Goal: Check status: Check status

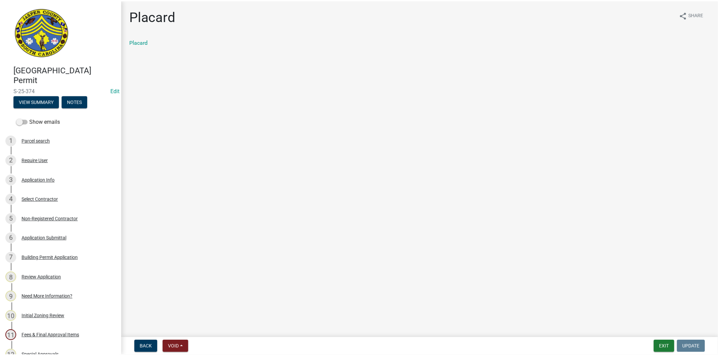
scroll to position [188, 0]
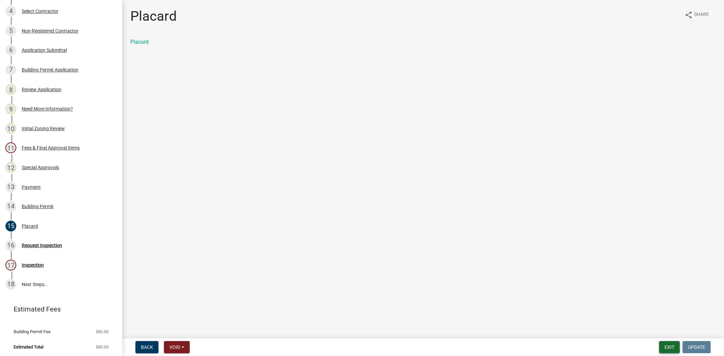
click at [668, 350] on button "Exit" at bounding box center [669, 348] width 21 height 12
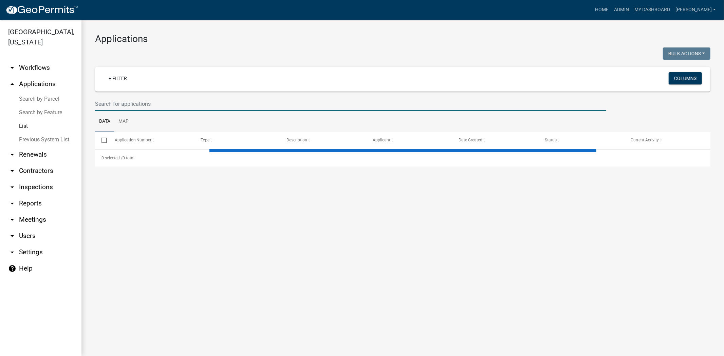
click at [129, 107] on input "text" at bounding box center [350, 104] width 511 height 14
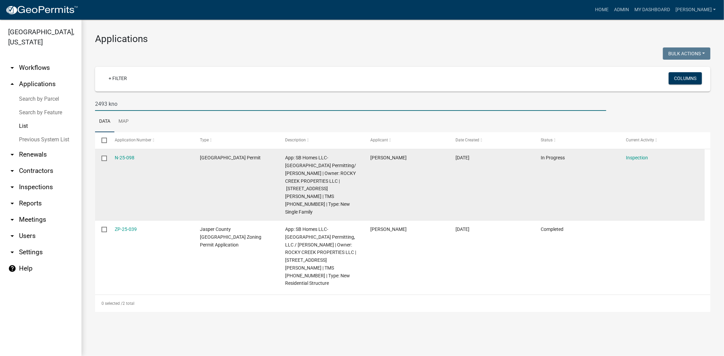
type input "2493 kno"
drag, startPoint x: 135, startPoint y: 157, endPoint x: 113, endPoint y: 158, distance: 22.1
click at [113, 158] on datatable-body-cell "N-25-098" at bounding box center [150, 185] width 85 height 72
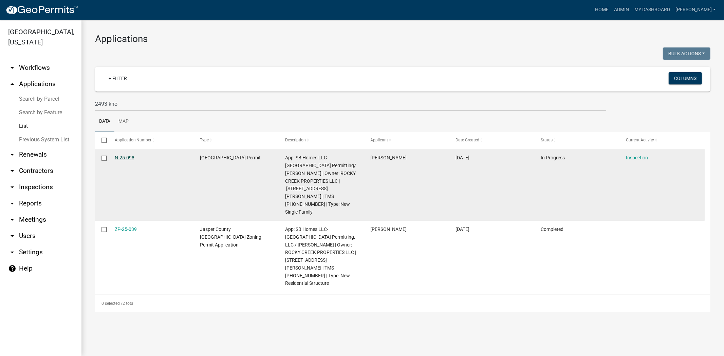
copy link "N-25-098"
click at [123, 160] on link "N-25-098" at bounding box center [125, 157] width 20 height 5
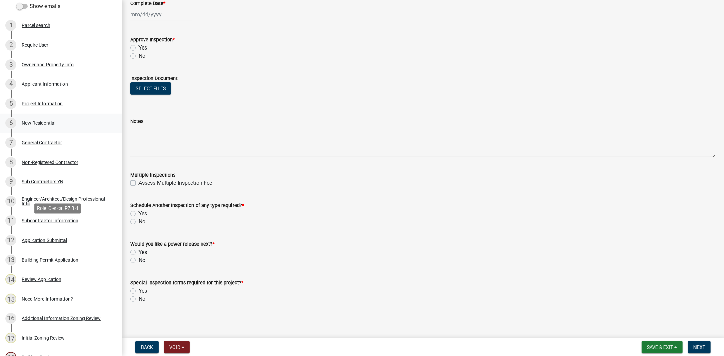
scroll to position [226, 0]
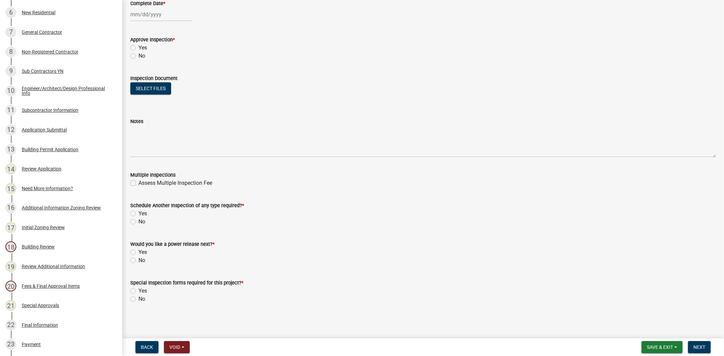
click at [61, 226] on div "Initial Zoning Review" at bounding box center [43, 227] width 43 height 5
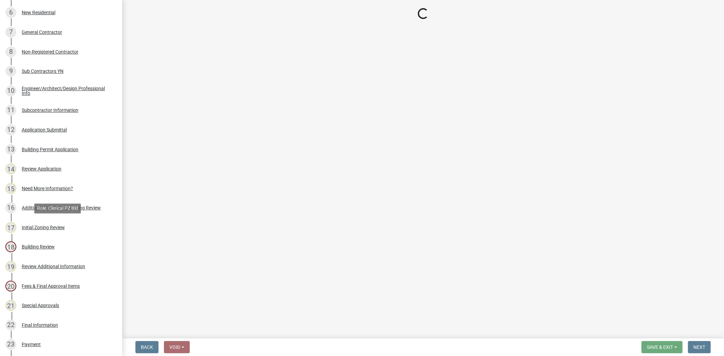
scroll to position [0, 0]
select select "28e8055b-422e-4c2e-9206-ce7b96ebb91b"
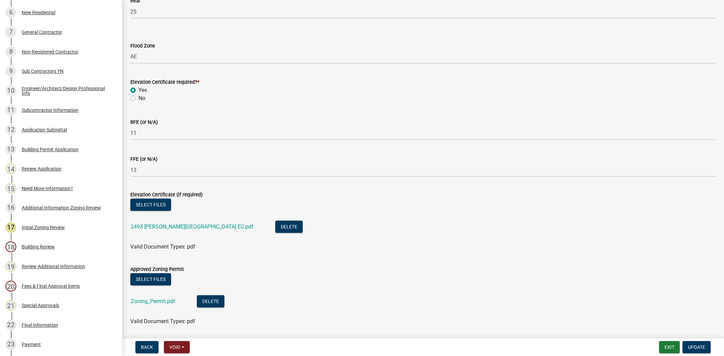
scroll to position [453, 0]
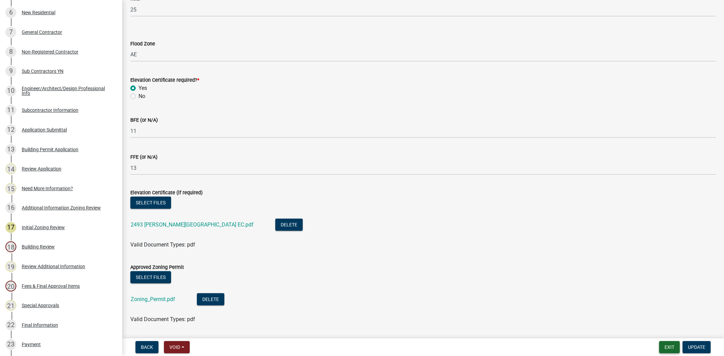
click at [673, 349] on button "Exit" at bounding box center [669, 348] width 21 height 12
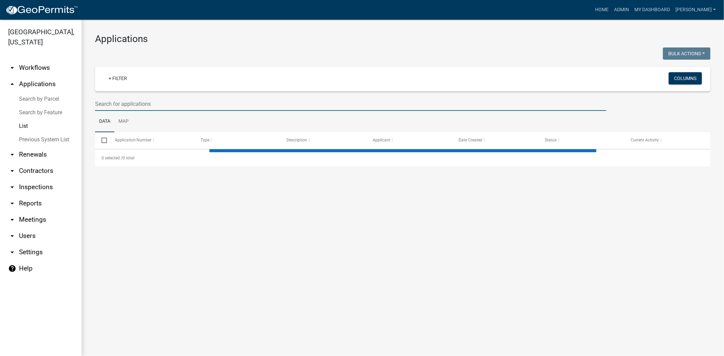
click at [151, 103] on input "text" at bounding box center [350, 104] width 511 height 14
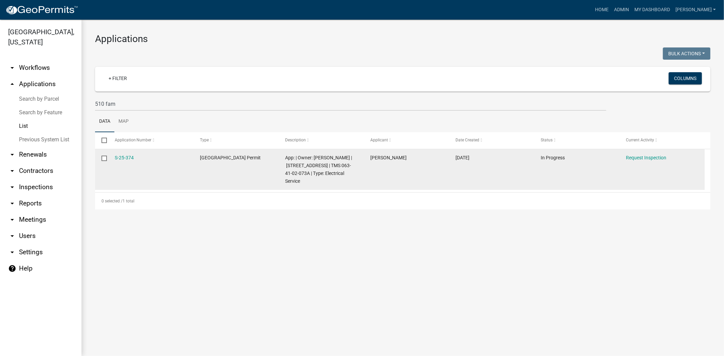
drag, startPoint x: 136, startPoint y: 154, endPoint x: 113, endPoint y: 154, distance: 22.7
click at [113, 154] on datatable-body-cell "S-25-374" at bounding box center [150, 169] width 85 height 41
copy link "S-25-374"
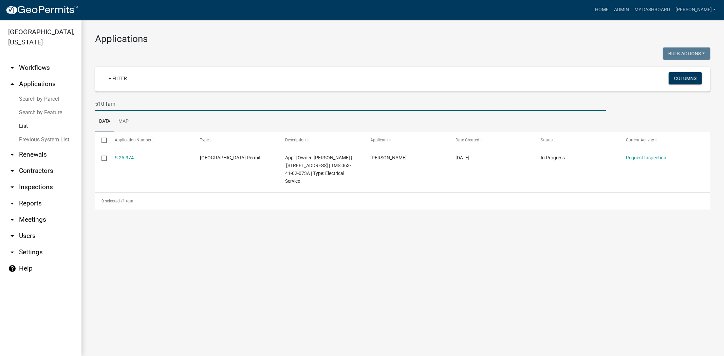
click at [123, 104] on input "510 fam" at bounding box center [350, 104] width 511 height 14
type input "5"
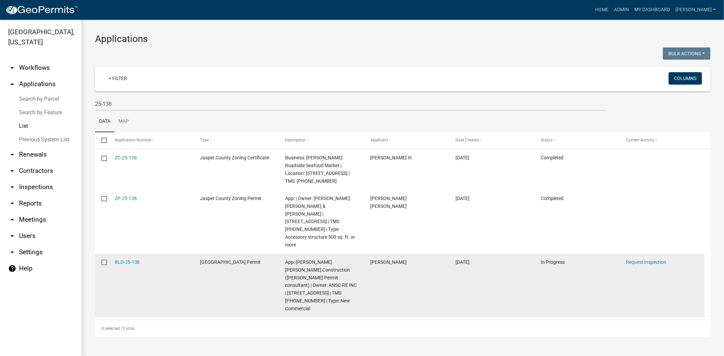
drag, startPoint x: 141, startPoint y: 248, endPoint x: 111, endPoint y: 245, distance: 30.3
click at [111, 254] on datatable-body-cell "BLD-25-138" at bounding box center [150, 286] width 85 height 64
copy link "BLD-25-138"
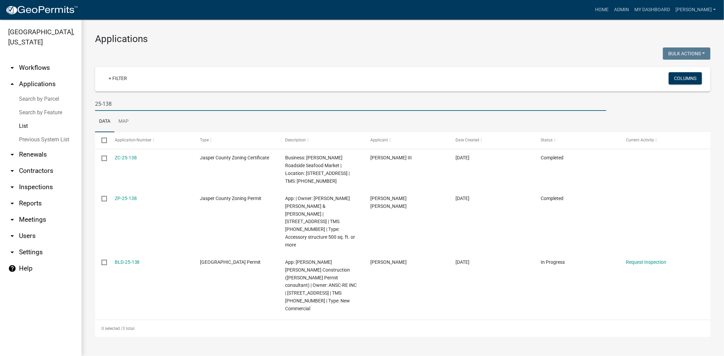
drag, startPoint x: 123, startPoint y: 104, endPoint x: 91, endPoint y: 104, distance: 31.9
click at [91, 104] on div "25-138" at bounding box center [350, 104] width 521 height 14
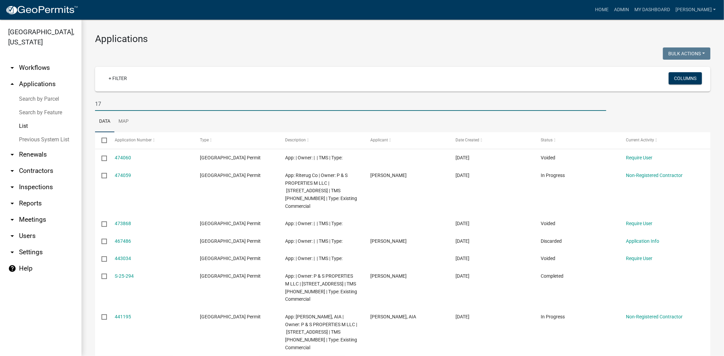
type input "1"
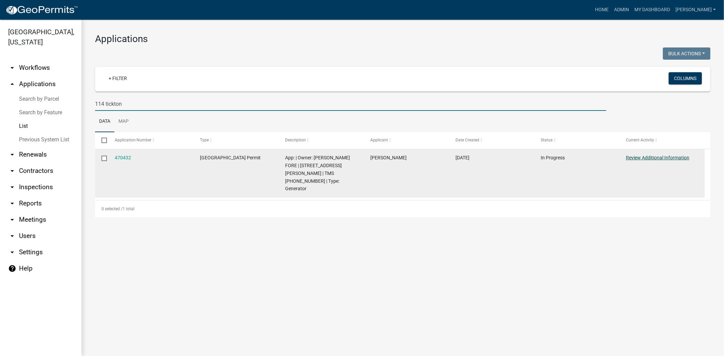
type input "114 tickton"
click at [639, 161] on link "Review Additional Information" at bounding box center [657, 157] width 63 height 5
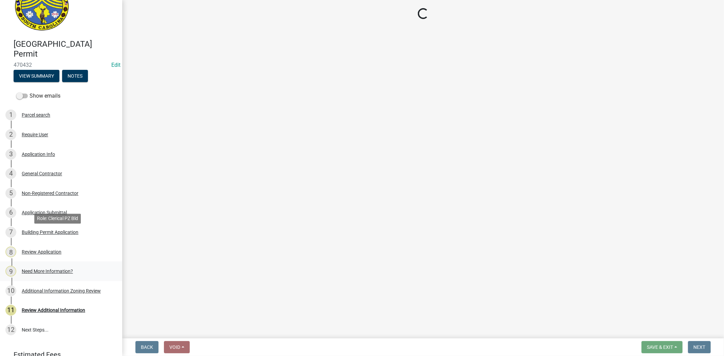
scroll to position [57, 0]
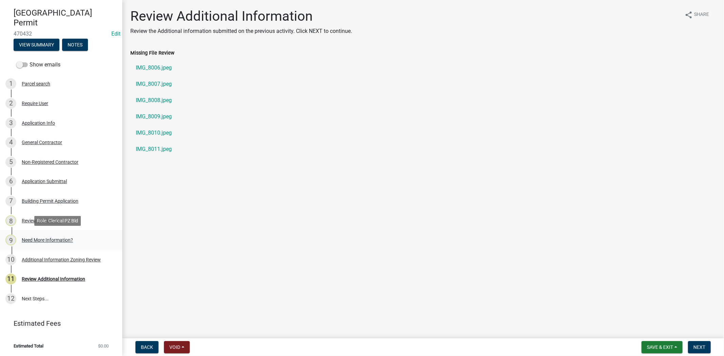
click at [54, 240] on div "Need More Information?" at bounding box center [47, 240] width 51 height 5
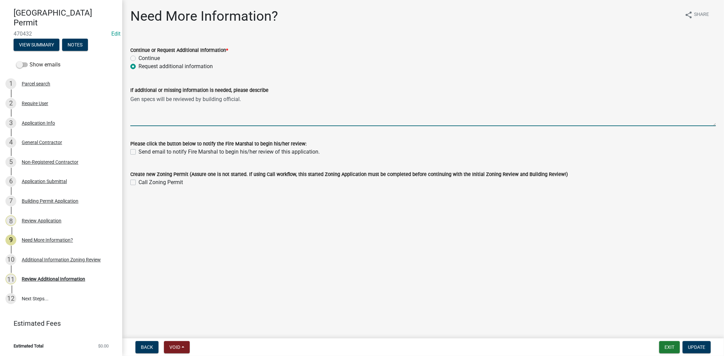
click at [245, 102] on textarea "Gen specs will be reviewed by building official." at bounding box center [423, 110] width 586 height 32
click at [55, 275] on div "11 Review Additional Information" at bounding box center [58, 279] width 106 height 11
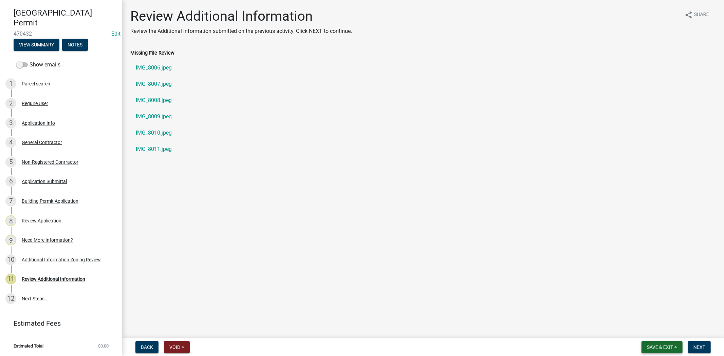
click at [664, 349] on span "Save & Exit" at bounding box center [660, 347] width 26 height 5
click at [637, 334] on button "Save & Exit" at bounding box center [655, 330] width 54 height 16
